Goal: Task Accomplishment & Management: Use online tool/utility

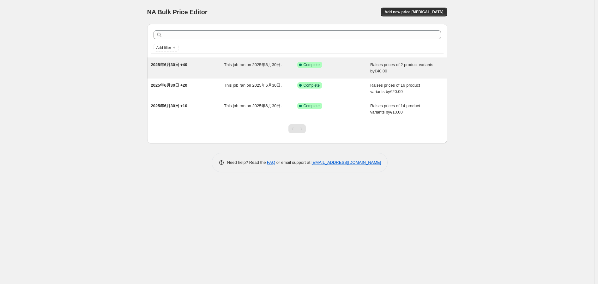
click at [241, 68] on div "This job ran on 2025年6月30日." at bounding box center [260, 68] width 73 height 13
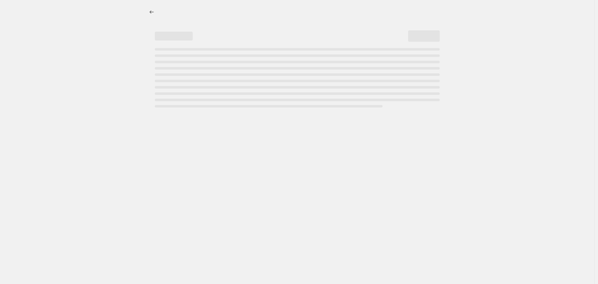
select select "by"
select select "no_change"
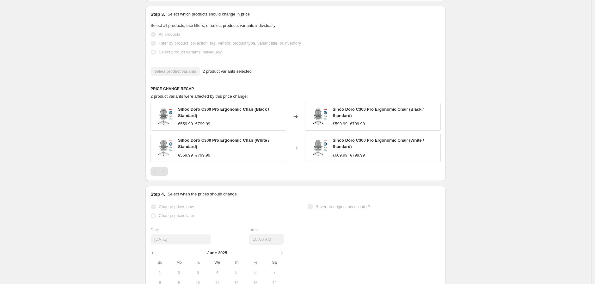
scroll to position [421, 0]
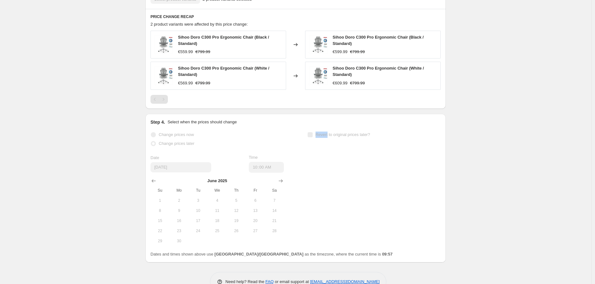
drag, startPoint x: 317, startPoint y: 135, endPoint x: 329, endPoint y: 137, distance: 12.1
click at [329, 137] on span "Revert to original prices later?" at bounding box center [342, 134] width 55 height 5
copy span "Revert"
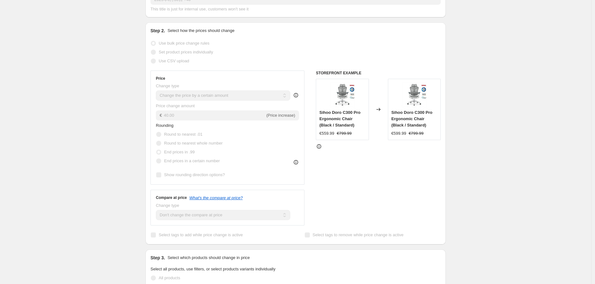
scroll to position [0, 0]
